Goal: Task Accomplishment & Management: Use online tool/utility

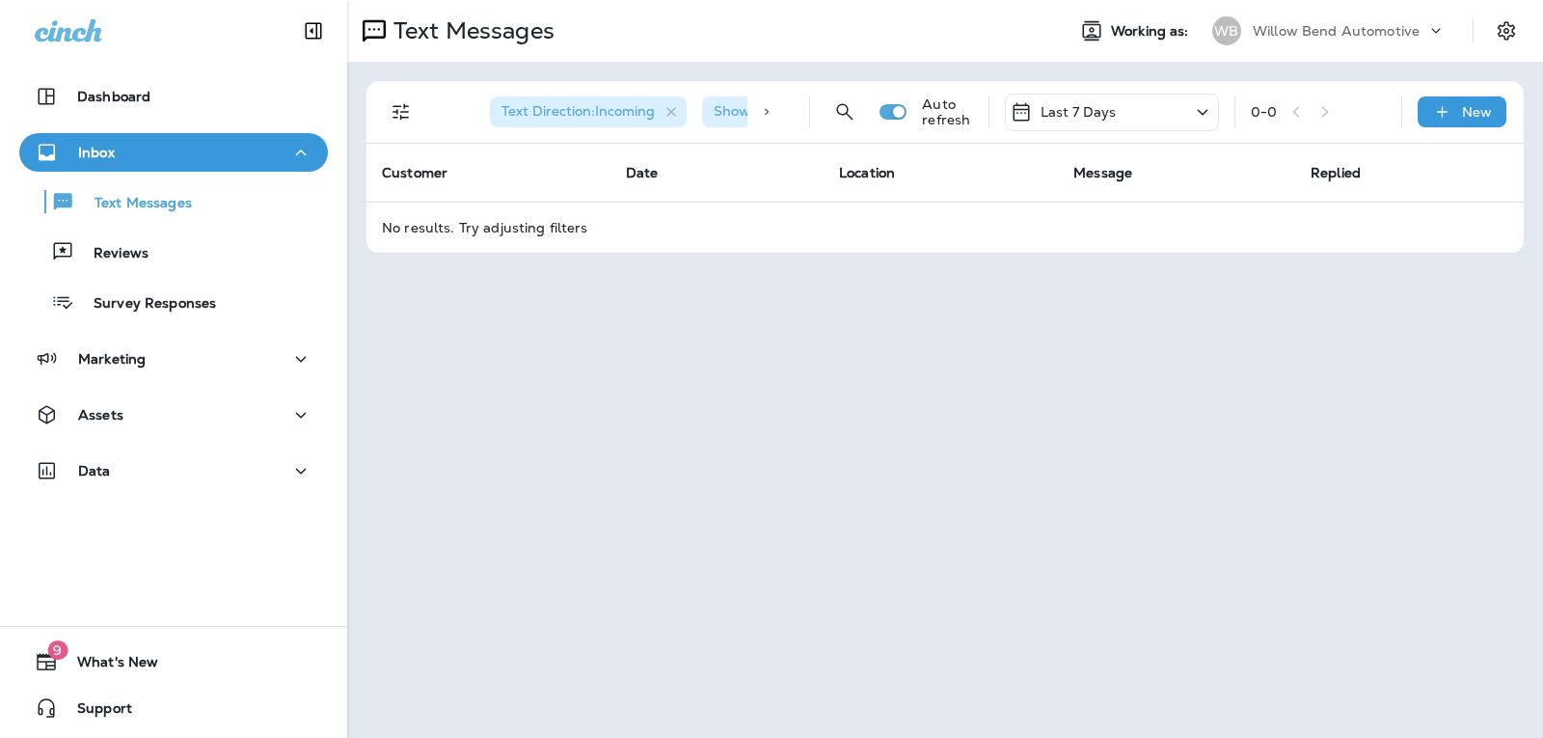
click at [1458, 110] on div "New" at bounding box center [1461, 111] width 89 height 31
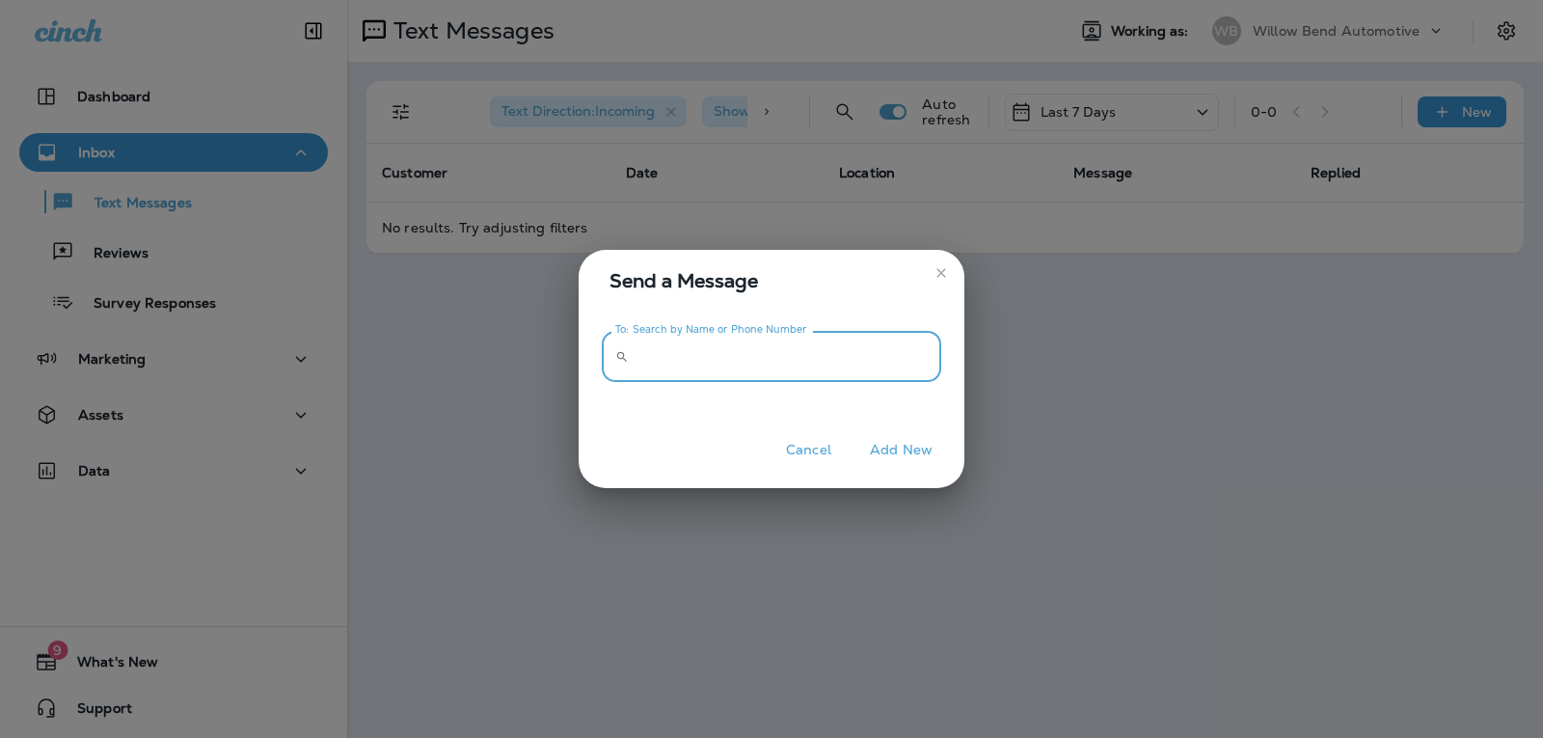
click at [748, 340] on input "To: Search by Name or Phone Number" at bounding box center [788, 356] width 305 height 51
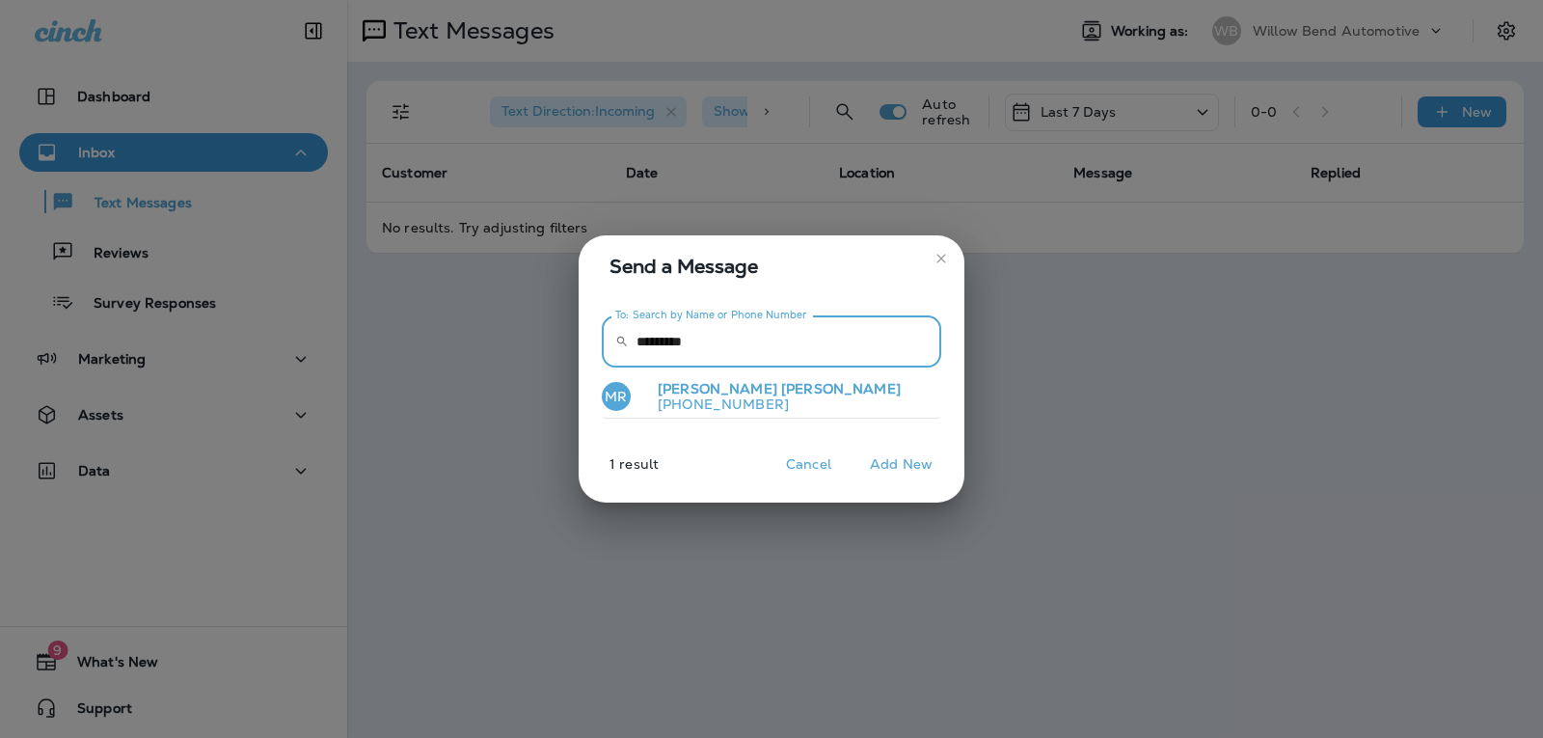
type input "*********"
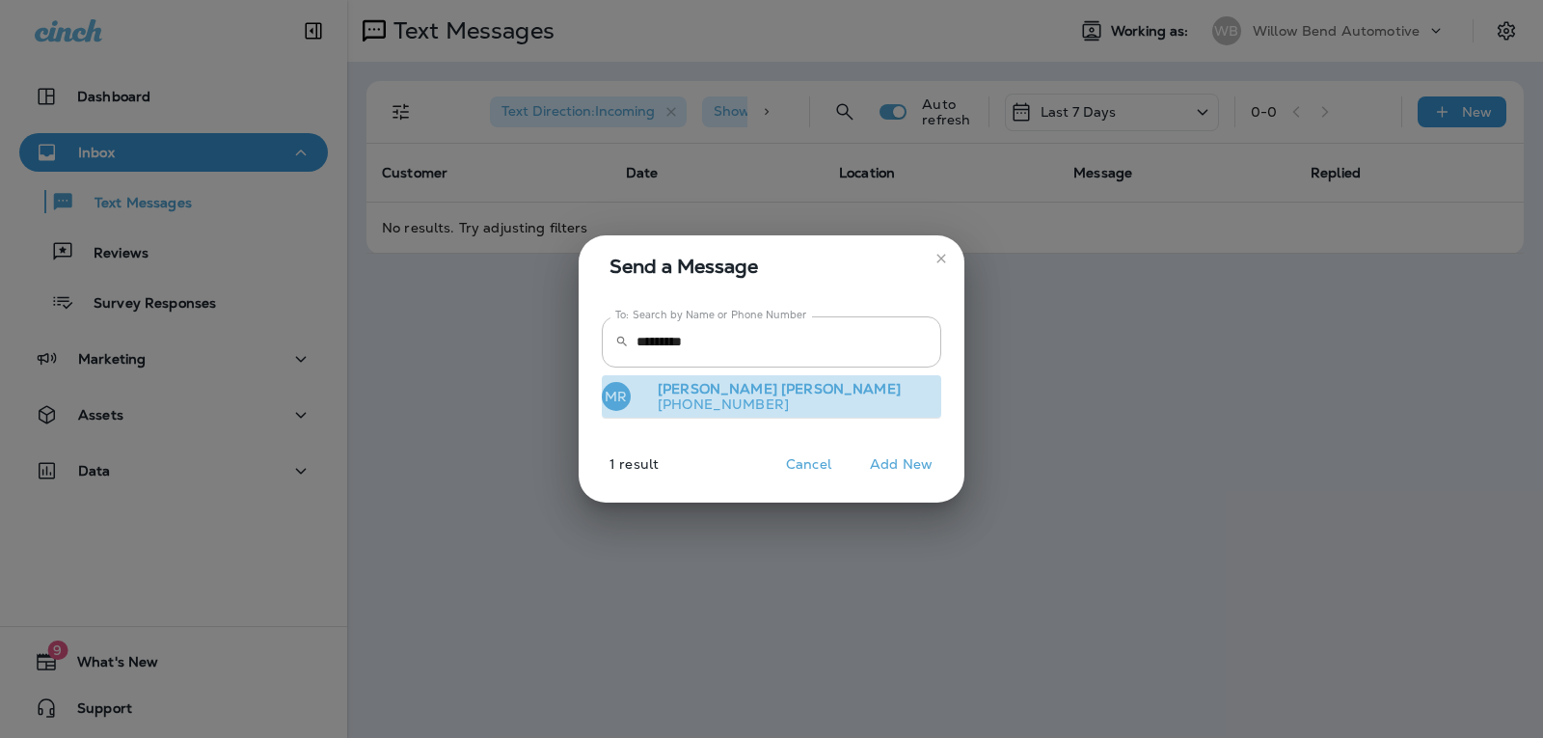
click at [711, 412] on p "[PHONE_NUMBER]" at bounding box center [771, 403] width 258 height 15
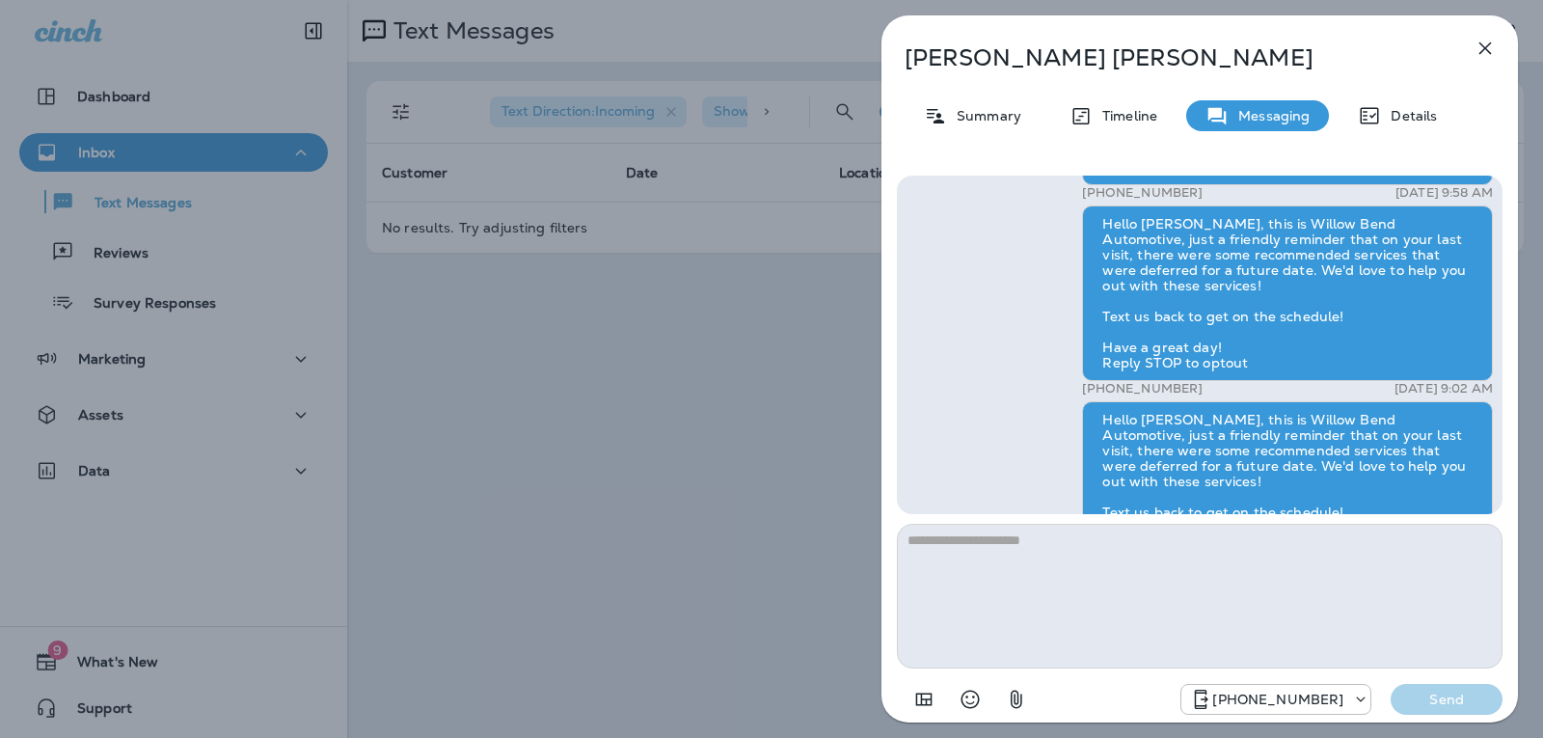
scroll to position [-193, 0]
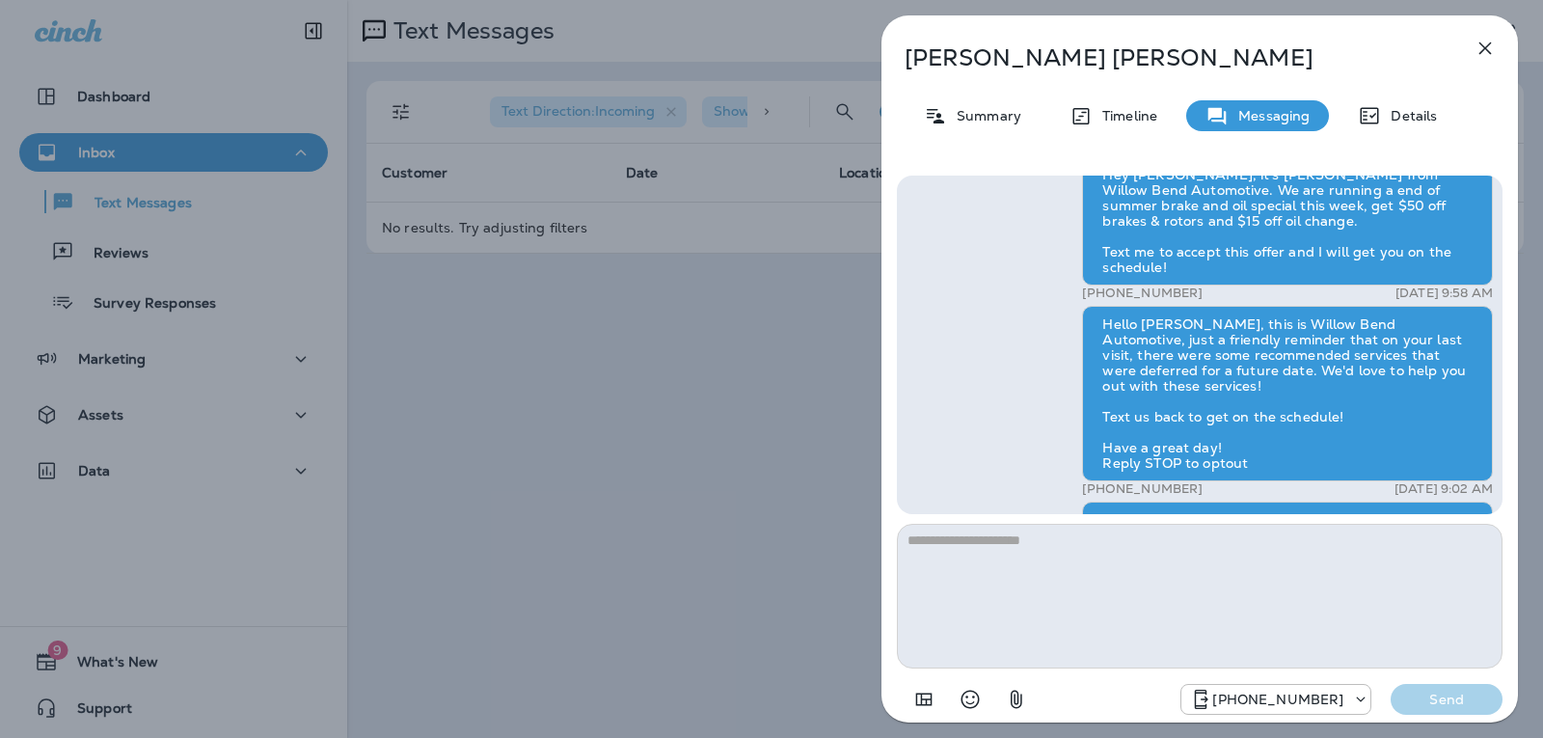
click at [1484, 50] on icon "button" at bounding box center [1485, 48] width 13 height 13
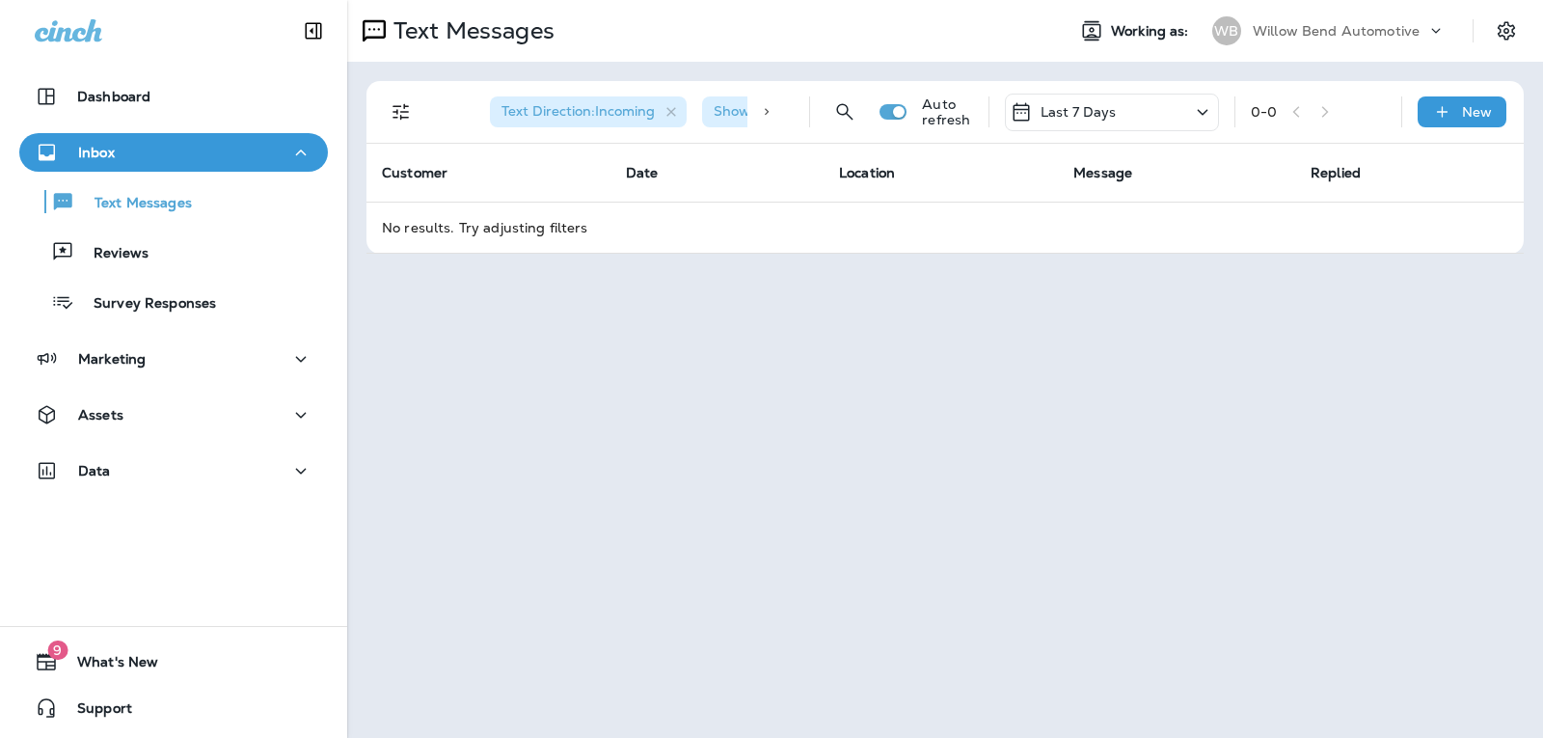
click at [1065, 94] on div "Last 7 Days" at bounding box center [1112, 113] width 214 height 38
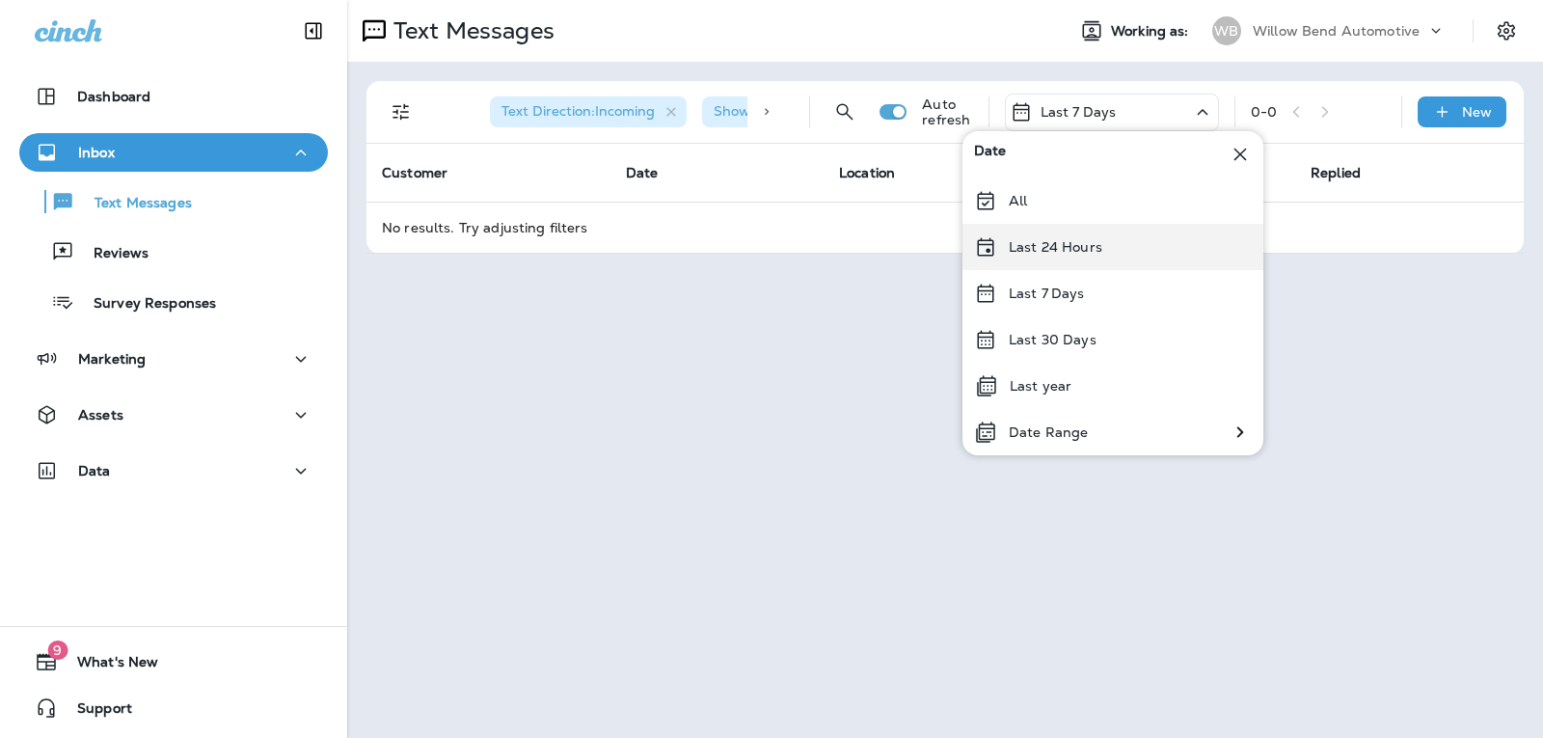
click at [1087, 236] on div "Last 24 Hours" at bounding box center [1112, 247] width 301 height 46
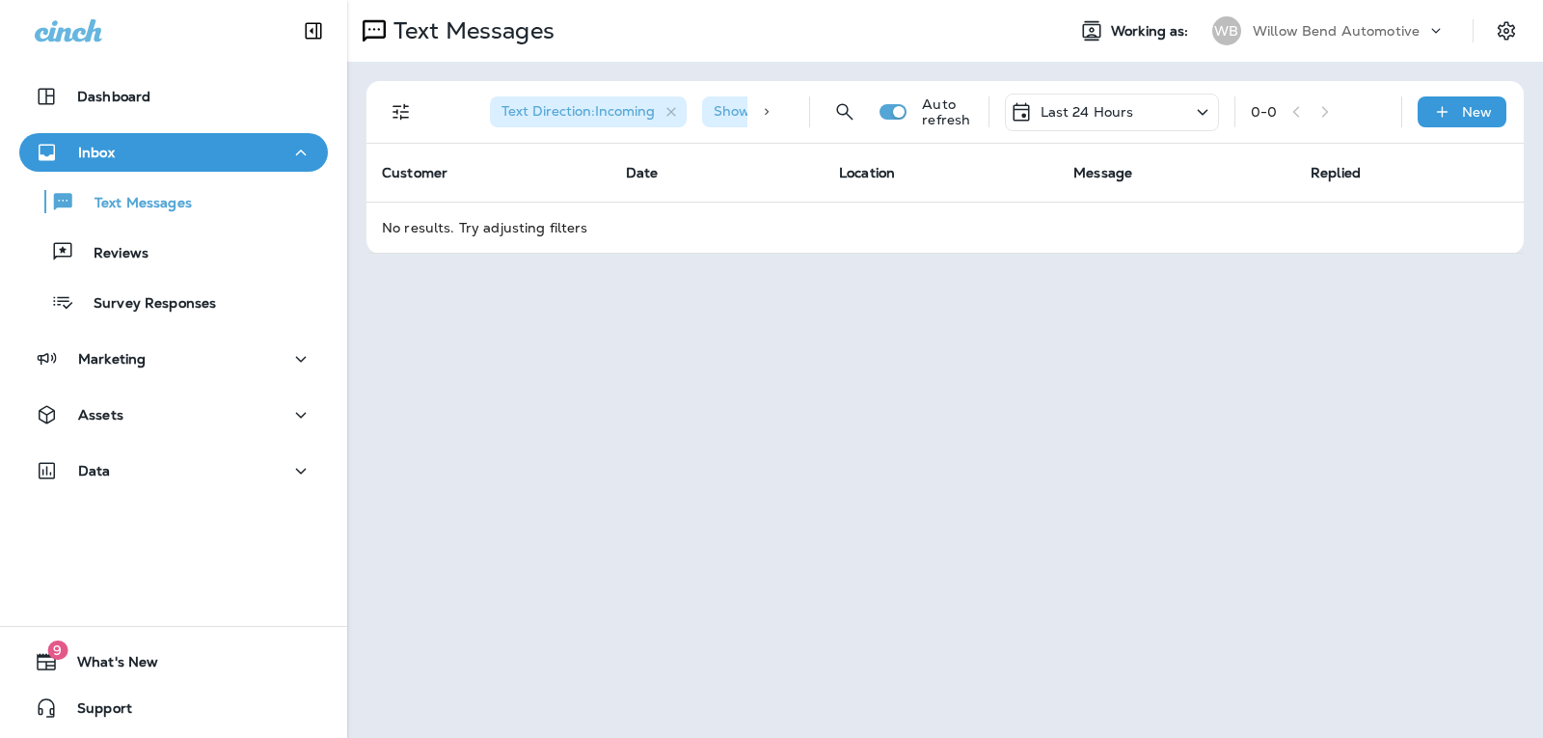
click at [1073, 104] on p "Last 24 Hours" at bounding box center [1087, 111] width 94 height 15
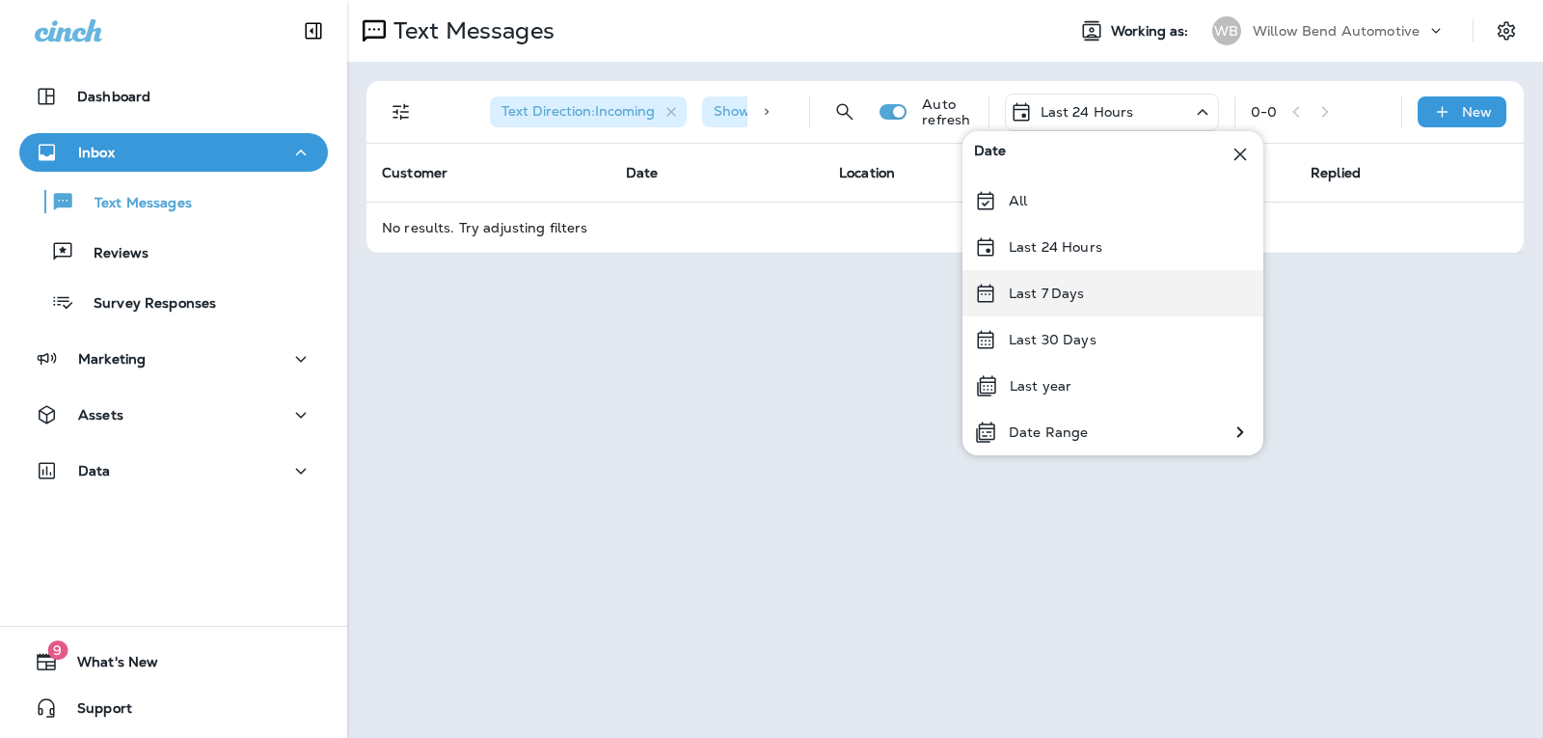
click at [1027, 300] on p "Last 7 Days" at bounding box center [1047, 292] width 76 height 15
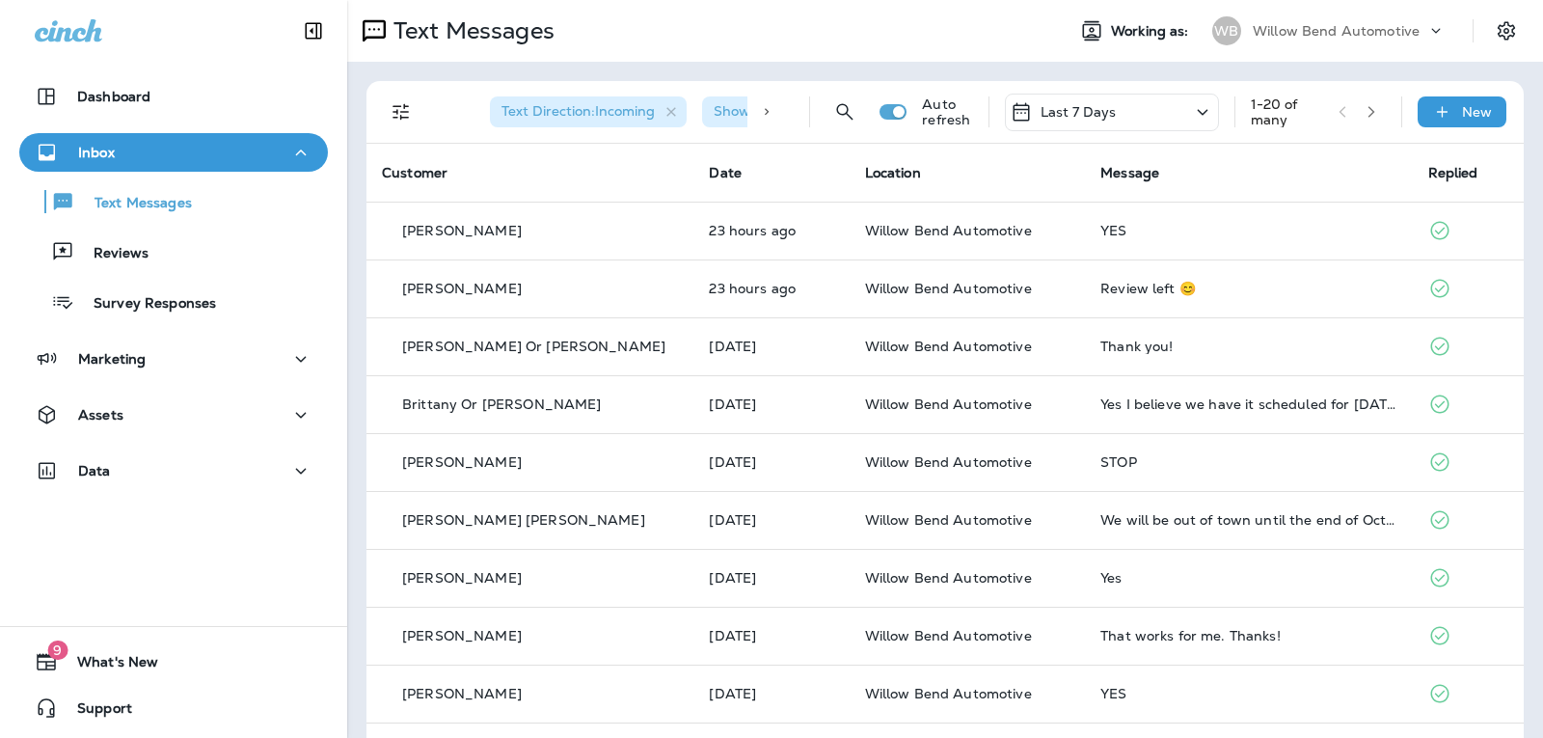
click at [1114, 102] on div "Last 7 Days" at bounding box center [1112, 113] width 214 height 38
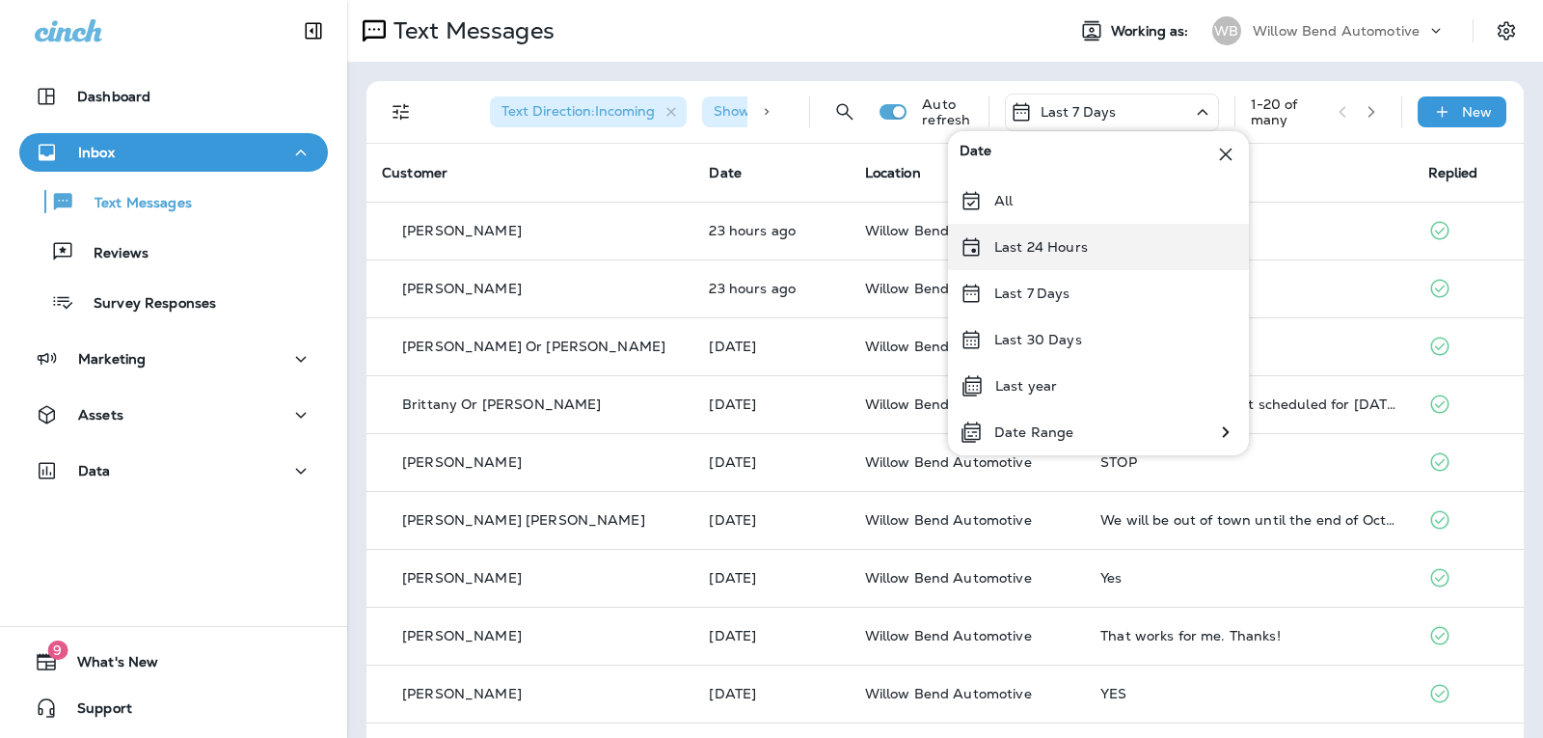
click at [1051, 233] on div "Last 24 Hours" at bounding box center [1098, 247] width 301 height 46
